Goal: Entertainment & Leisure: Consume media (video, audio)

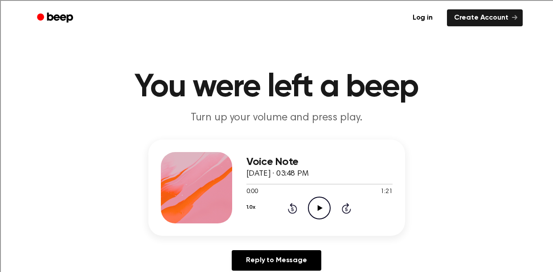
click at [323, 209] on icon "Play Audio" at bounding box center [319, 208] width 23 height 23
click at [314, 202] on icon "Pause Audio" at bounding box center [319, 208] width 23 height 23
click at [319, 207] on icon at bounding box center [320, 208] width 5 height 6
click at [319, 207] on icon "Pause Audio" at bounding box center [319, 208] width 23 height 23
click at [295, 210] on icon "Rewind 5 seconds" at bounding box center [293, 208] width 10 height 12
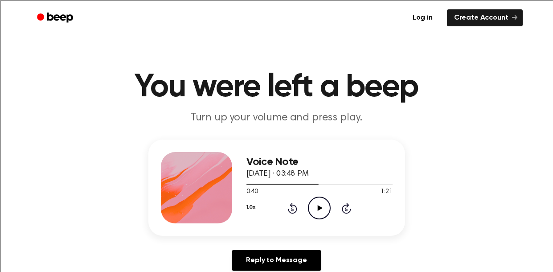
click at [295, 211] on icon at bounding box center [292, 208] width 9 height 11
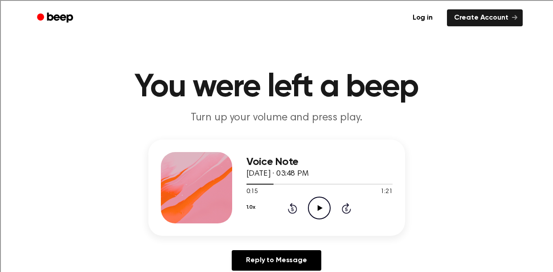
click at [325, 205] on icon "Play Audio" at bounding box center [319, 208] width 23 height 23
click at [313, 209] on icon "Pause Audio" at bounding box center [319, 208] width 23 height 23
click at [313, 209] on icon "Play Audio" at bounding box center [319, 208] width 23 height 23
click at [292, 203] on icon at bounding box center [292, 208] width 9 height 11
click at [293, 203] on icon "Rewind 5 seconds" at bounding box center [293, 208] width 10 height 12
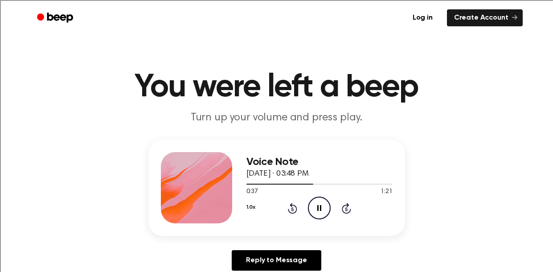
click at [319, 209] on icon "Pause Audio" at bounding box center [319, 208] width 23 height 23
click at [321, 209] on icon "Play Audio" at bounding box center [319, 208] width 23 height 23
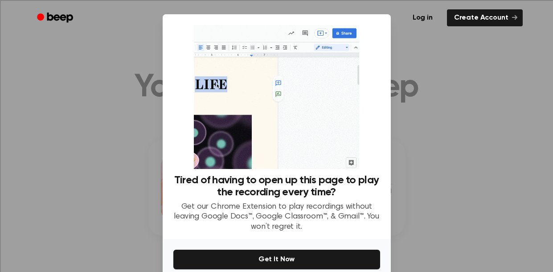
click at [321, 209] on div at bounding box center [276, 136] width 553 height 272
click at [459, 97] on div at bounding box center [276, 136] width 553 height 272
click at [398, 177] on div at bounding box center [276, 136] width 553 height 272
click at [509, 105] on div at bounding box center [276, 136] width 553 height 272
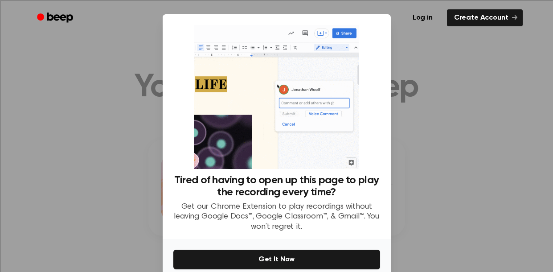
click at [509, 105] on div at bounding box center [276, 136] width 553 height 272
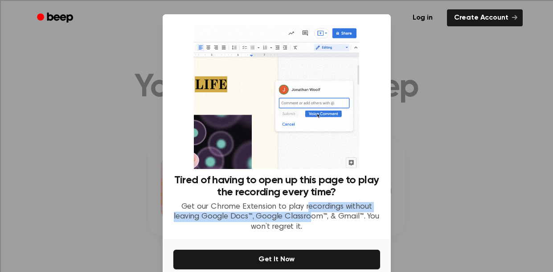
click at [308, 212] on p "Get our Chrome Extension to play recordings without leaving Google Docs™, Googl…" at bounding box center [276, 217] width 207 height 30
click at [308, 211] on p "Get our Chrome Extension to play recordings without leaving Google Docs™, Googl…" at bounding box center [276, 217] width 207 height 30
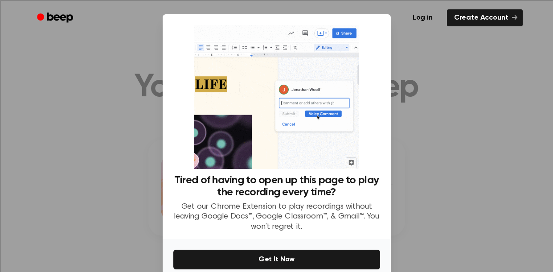
click at [470, 85] on div at bounding box center [276, 136] width 553 height 272
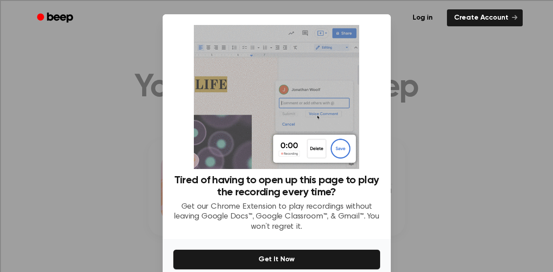
click at [470, 85] on div at bounding box center [276, 136] width 553 height 272
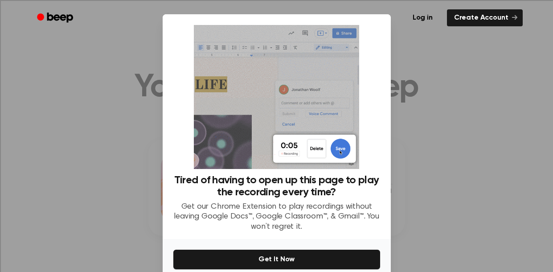
click at [470, 85] on div at bounding box center [276, 136] width 553 height 272
click at [45, 126] on div at bounding box center [276, 136] width 553 height 272
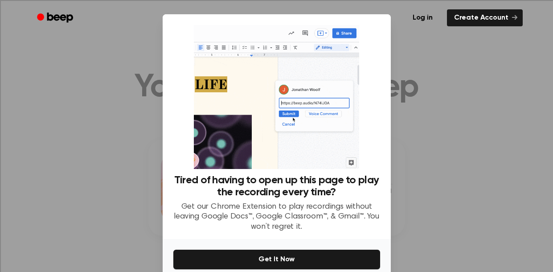
click at [45, 126] on div at bounding box center [276, 136] width 553 height 272
click at [265, 56] on img at bounding box center [276, 97] width 165 height 144
click at [266, 61] on img at bounding box center [276, 97] width 165 height 144
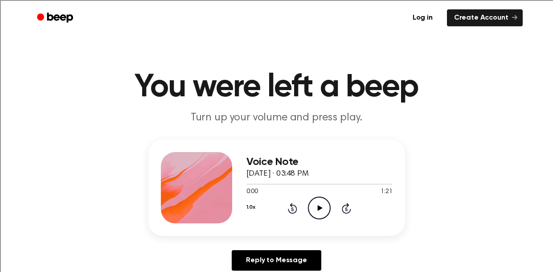
click at [313, 213] on icon "Play Audio" at bounding box center [319, 208] width 23 height 23
click at [345, 204] on icon "Skip 5 seconds" at bounding box center [347, 208] width 10 height 12
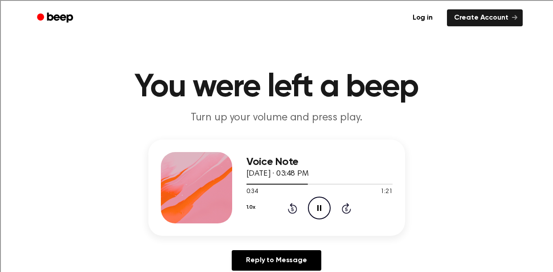
click at [391, 191] on span "1:21" at bounding box center [387, 191] width 12 height 9
drag, startPoint x: 312, startPoint y: 172, endPoint x: 325, endPoint y: 177, distance: 14.6
click at [309, 177] on span "[DATE] · 03:48 PM" at bounding box center [278, 174] width 62 height 8
click at [432, 119] on p "Turn up your volume and press play." at bounding box center [277, 118] width 342 height 15
click at [319, 206] on icon "Pause Audio" at bounding box center [319, 208] width 23 height 23
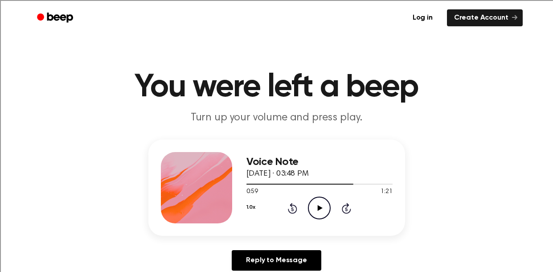
click at [316, 207] on icon "Play Audio" at bounding box center [319, 208] width 23 height 23
click at [316, 214] on icon "Pause Audio" at bounding box center [319, 208] width 23 height 23
click at [296, 206] on icon at bounding box center [292, 208] width 9 height 11
click at [322, 200] on icon "Play Audio" at bounding box center [319, 208] width 23 height 23
click at [317, 204] on icon "Pause Audio" at bounding box center [319, 208] width 23 height 23
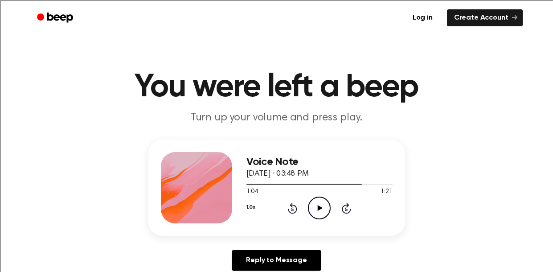
click at [290, 209] on icon "Rewind 5 seconds" at bounding box center [293, 208] width 10 height 12
click at [317, 206] on icon "Play Audio" at bounding box center [319, 208] width 23 height 23
click at [317, 203] on icon "Pause Audio" at bounding box center [319, 208] width 23 height 23
click at [289, 204] on icon "Rewind 5 seconds" at bounding box center [293, 208] width 10 height 12
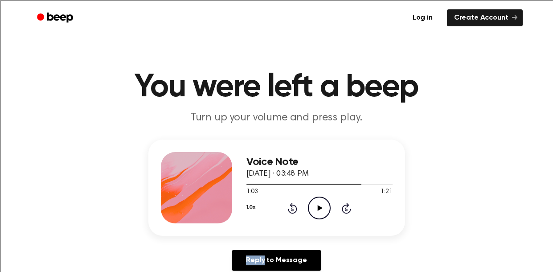
click at [289, 204] on icon "Rewind 5 seconds" at bounding box center [293, 208] width 10 height 12
click at [293, 209] on icon at bounding box center [293, 209] width 2 height 4
click at [312, 206] on icon "Play Audio" at bounding box center [319, 208] width 23 height 23
click at [313, 206] on icon "Pause Audio" at bounding box center [319, 208] width 23 height 23
click at [318, 215] on icon "Play Audio" at bounding box center [319, 208] width 23 height 23
